Goal: Information Seeking & Learning: Learn about a topic

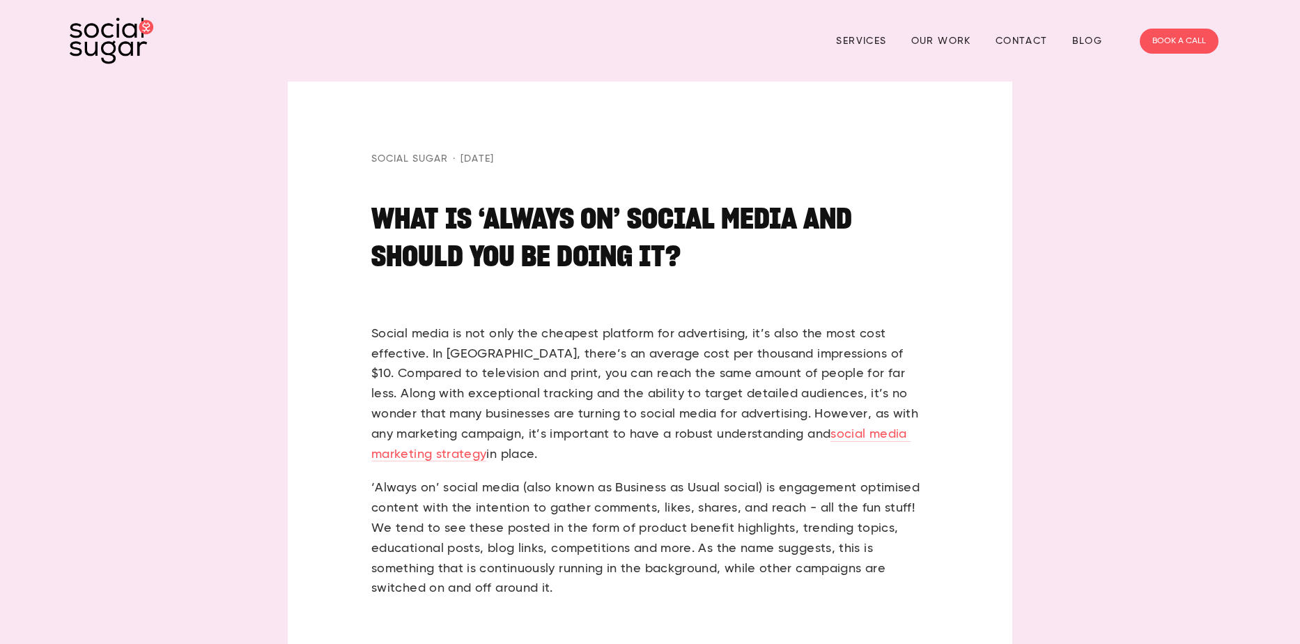
click at [100, 35] on img at bounding box center [112, 40] width 84 height 47
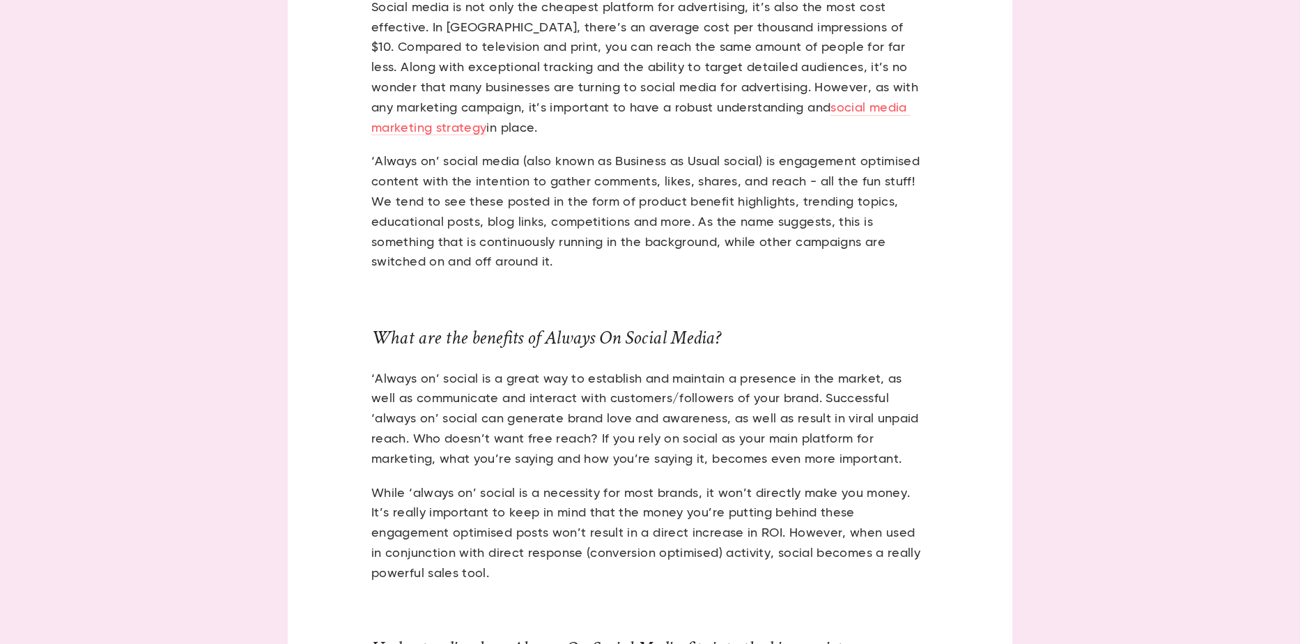
scroll to position [328, 0]
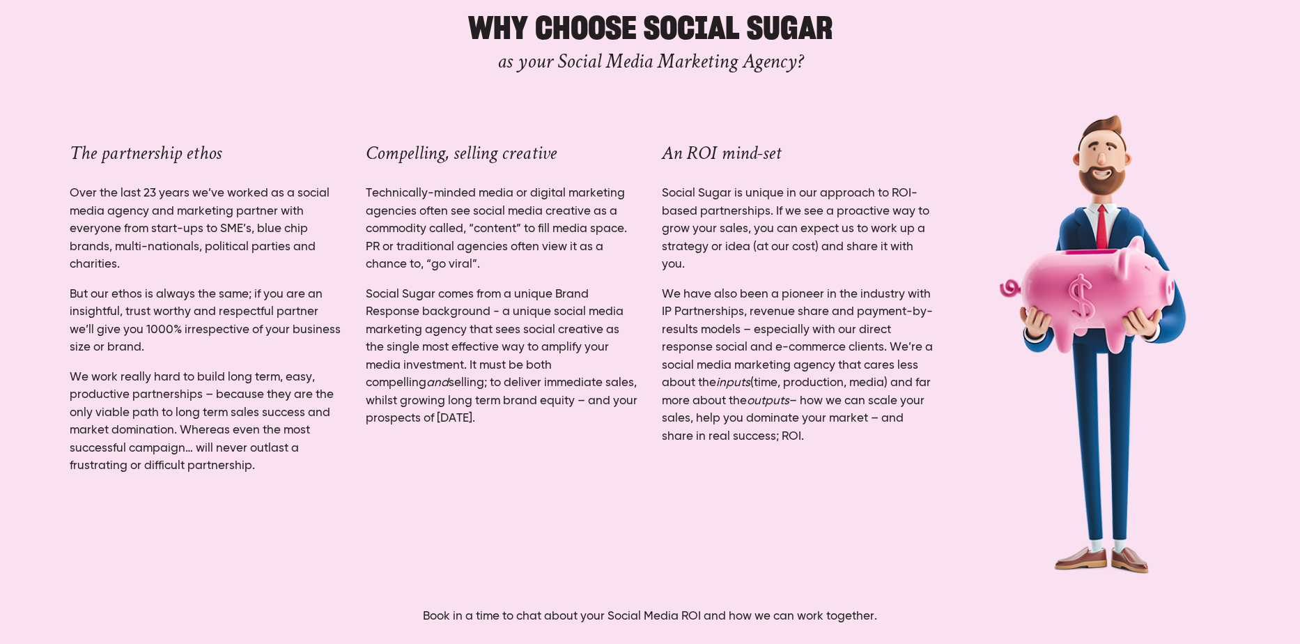
scroll to position [4369, 0]
